Goal: Navigation & Orientation: Find specific page/section

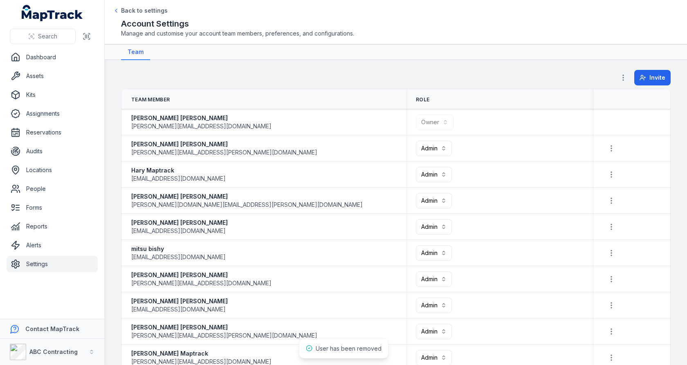
scroll to position [765, 0]
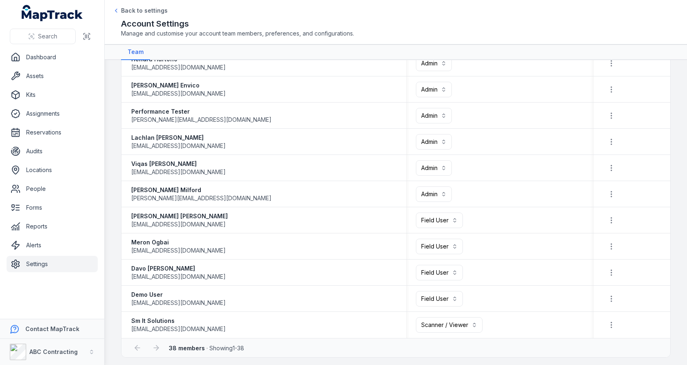
click at [42, 179] on ul "Dashboard Assets Kits Assignments Reservations Audits Locations People Forms Re…" at bounding box center [52, 160] width 91 height 223
click at [42, 183] on link "People" at bounding box center [52, 189] width 91 height 16
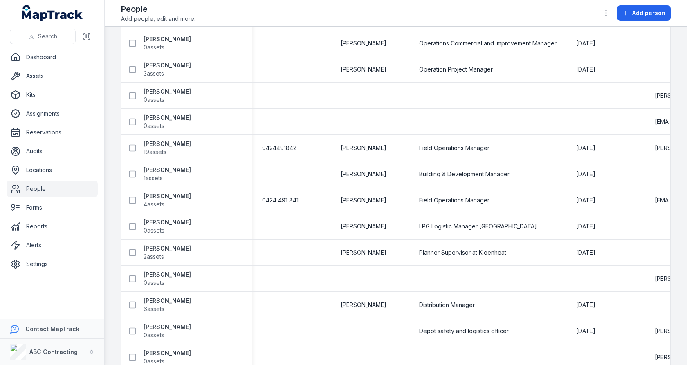
scroll to position [13, 0]
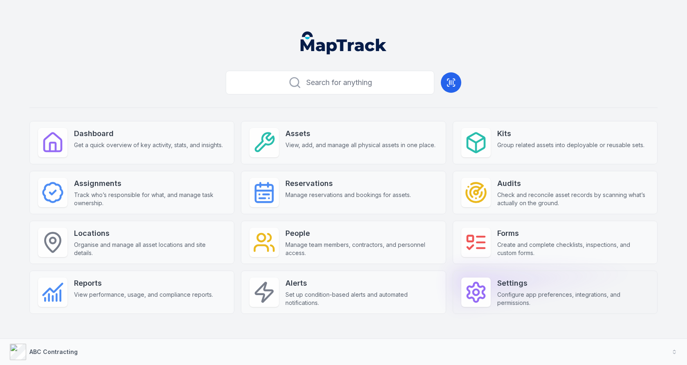
click at [476, 296] on icon at bounding box center [475, 292] width 23 height 23
